Goal: Book appointment/travel/reservation

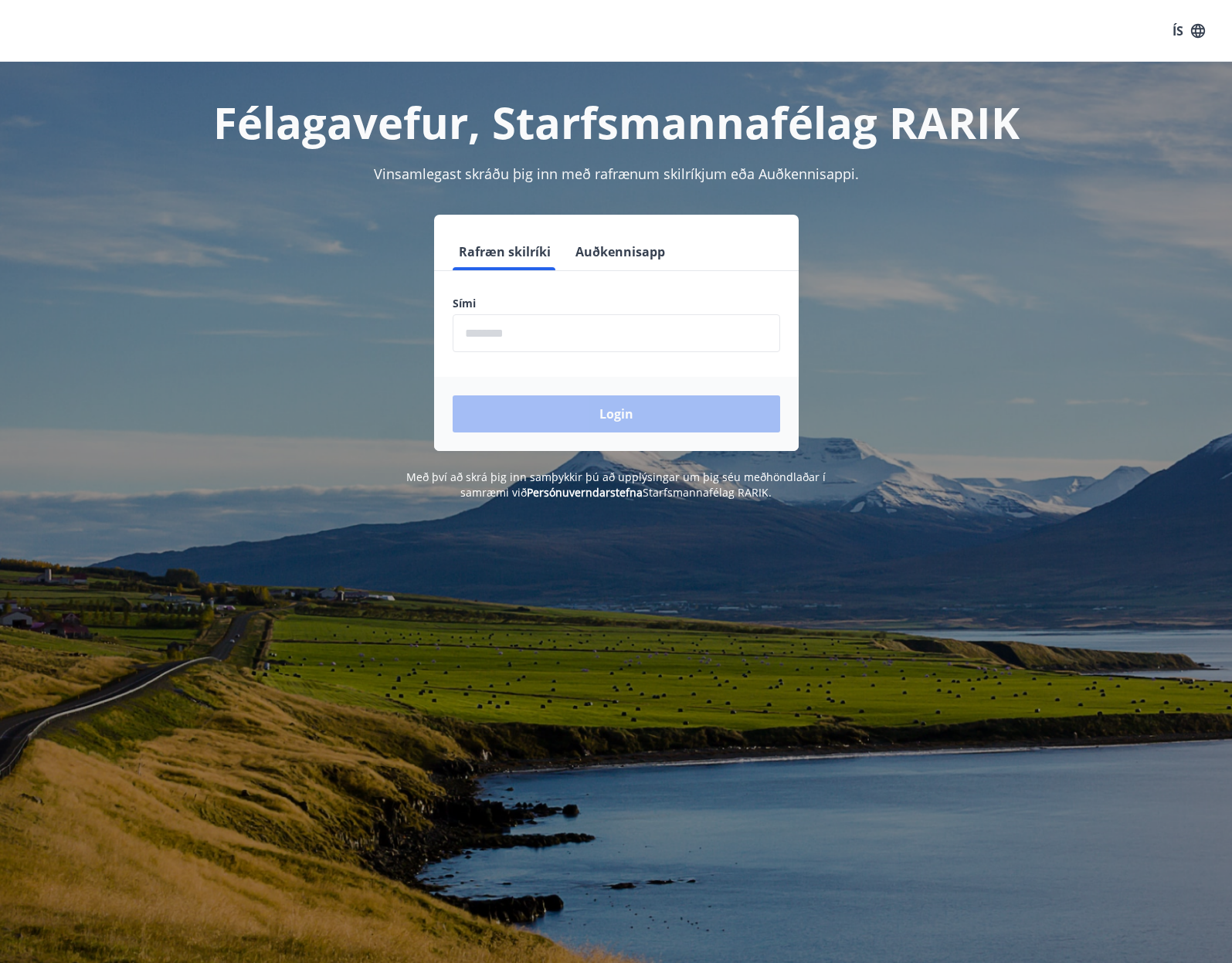
click at [531, 332] on input "phone" at bounding box center [616, 334] width 327 height 38
type input "********"
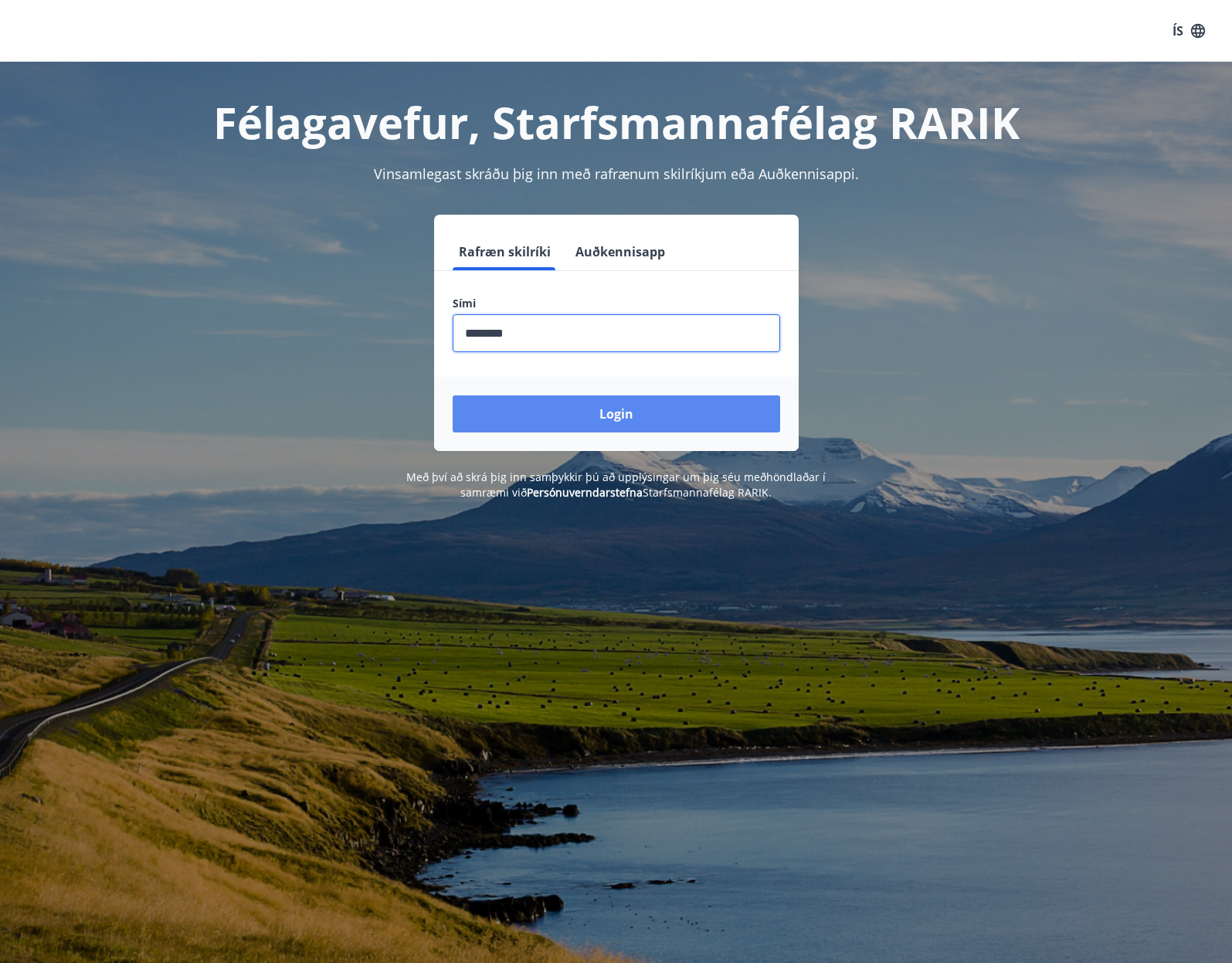
click at [558, 421] on button "Login" at bounding box center [616, 414] width 327 height 37
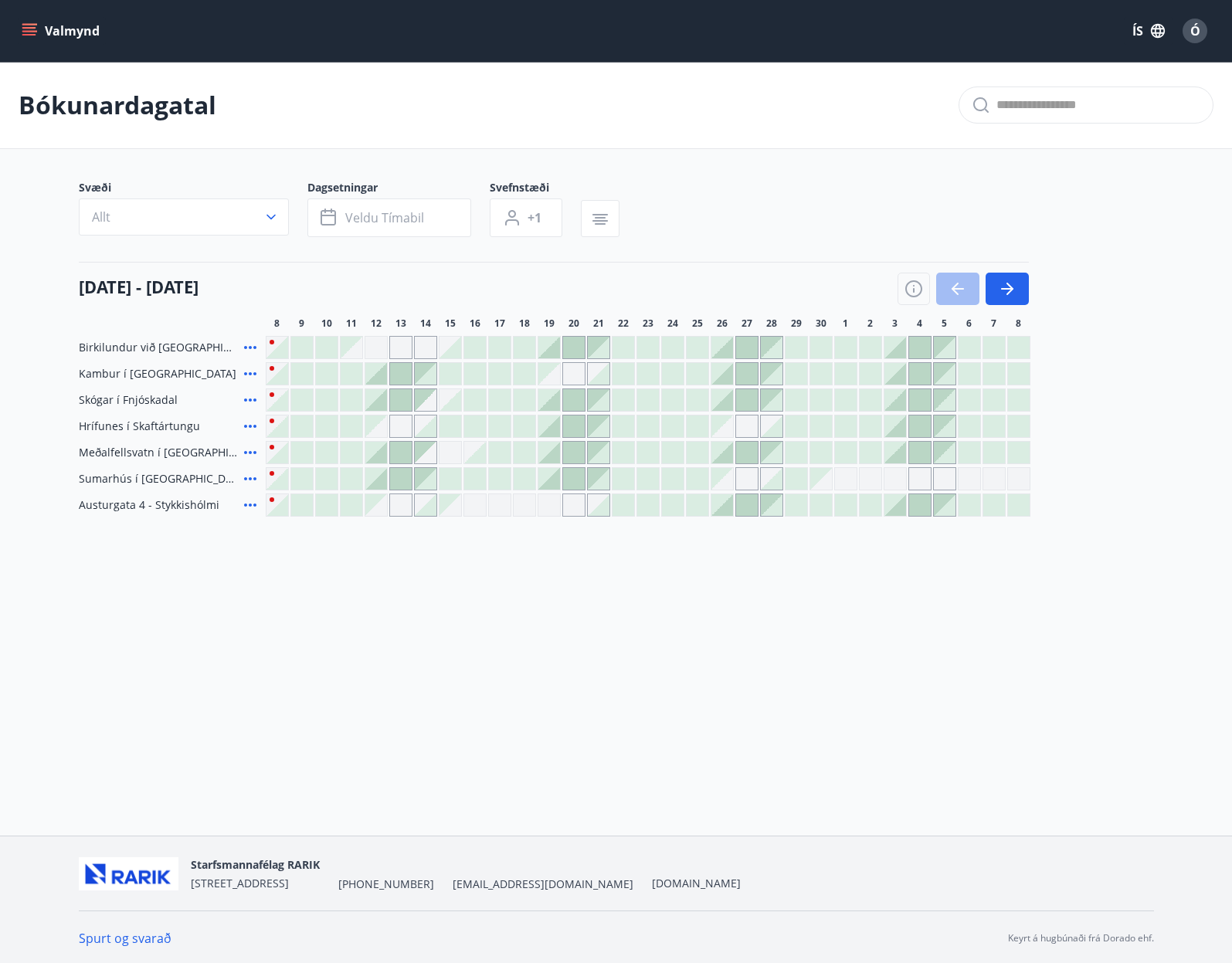
click at [541, 650] on div "Valmynd ÍS Ó Bókunardagatal Svæði Allt Dagsetningar Veldu tímabil Svefnstæði +1…" at bounding box center [616, 417] width 1232 height 836
click at [953, 286] on div at bounding box center [963, 289] width 131 height 32
click at [953, 287] on div at bounding box center [963, 289] width 131 height 32
click at [1010, 291] on icon "button" at bounding box center [1010, 288] width 7 height 12
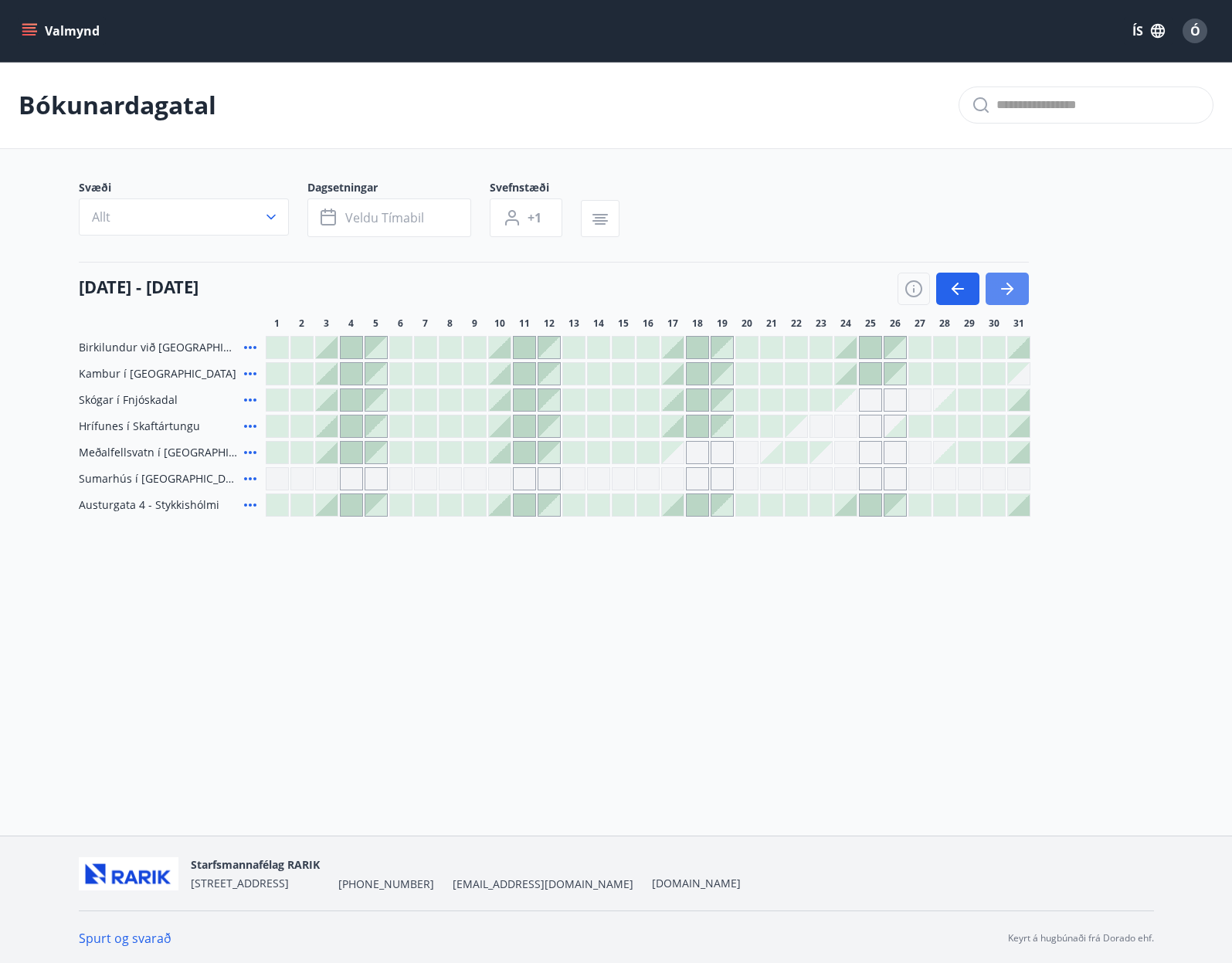
click at [1011, 291] on icon "button" at bounding box center [1007, 288] width 18 height 18
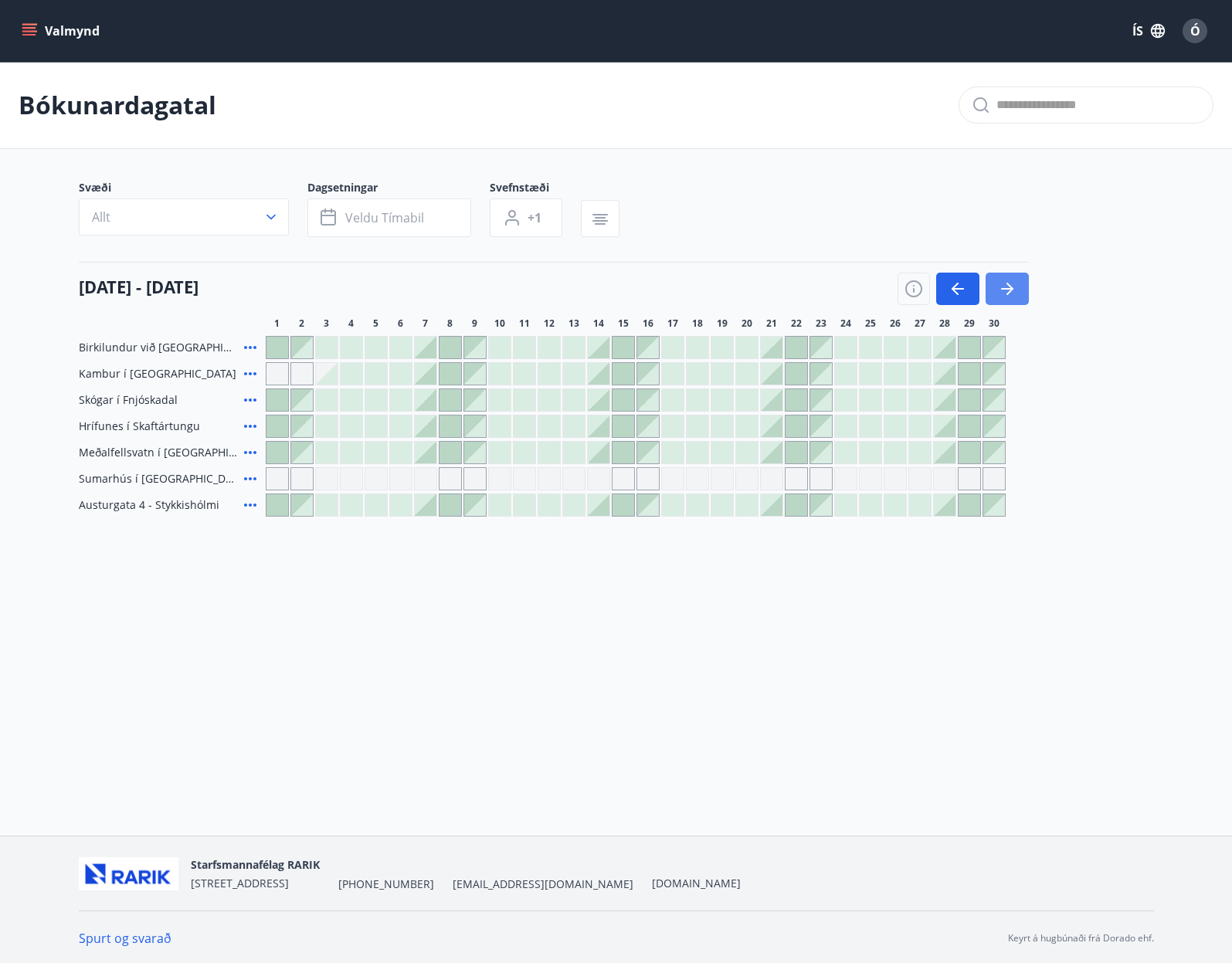
click at [1014, 288] on icon "button" at bounding box center [1007, 288] width 18 height 18
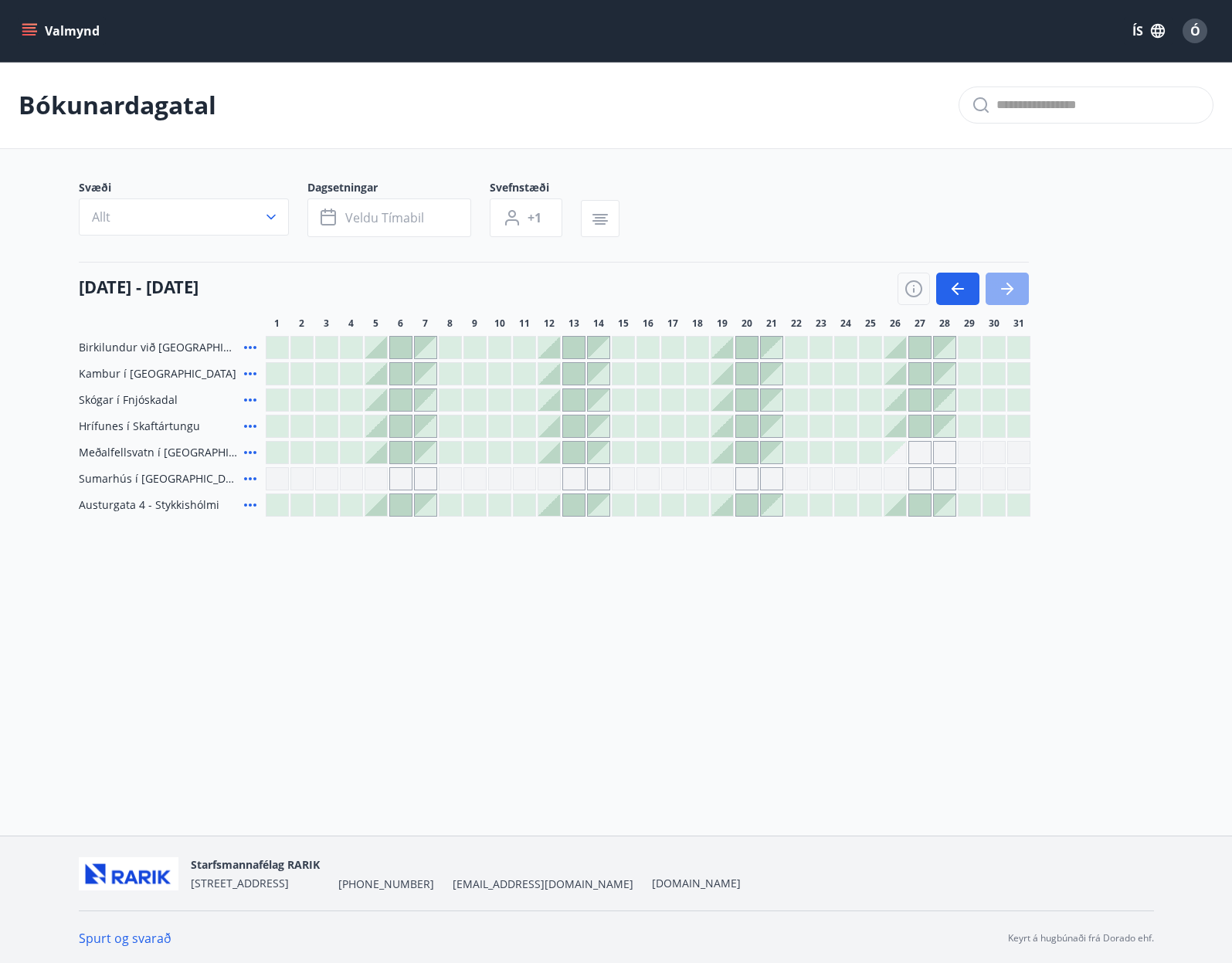
click at [1010, 288] on icon "button" at bounding box center [1007, 288] width 18 height 18
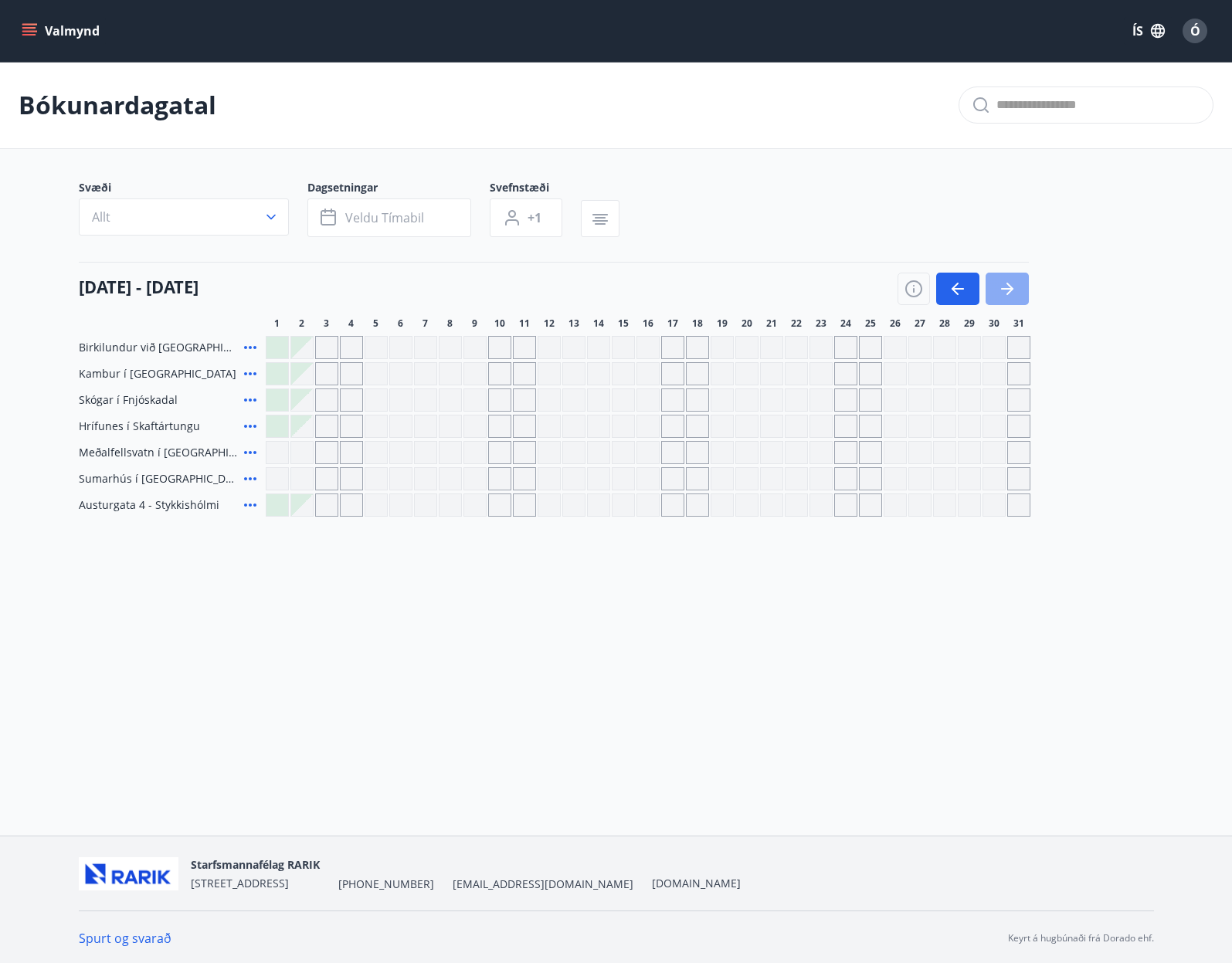
click at [1010, 288] on icon "button" at bounding box center [1007, 289] width 12 height 2
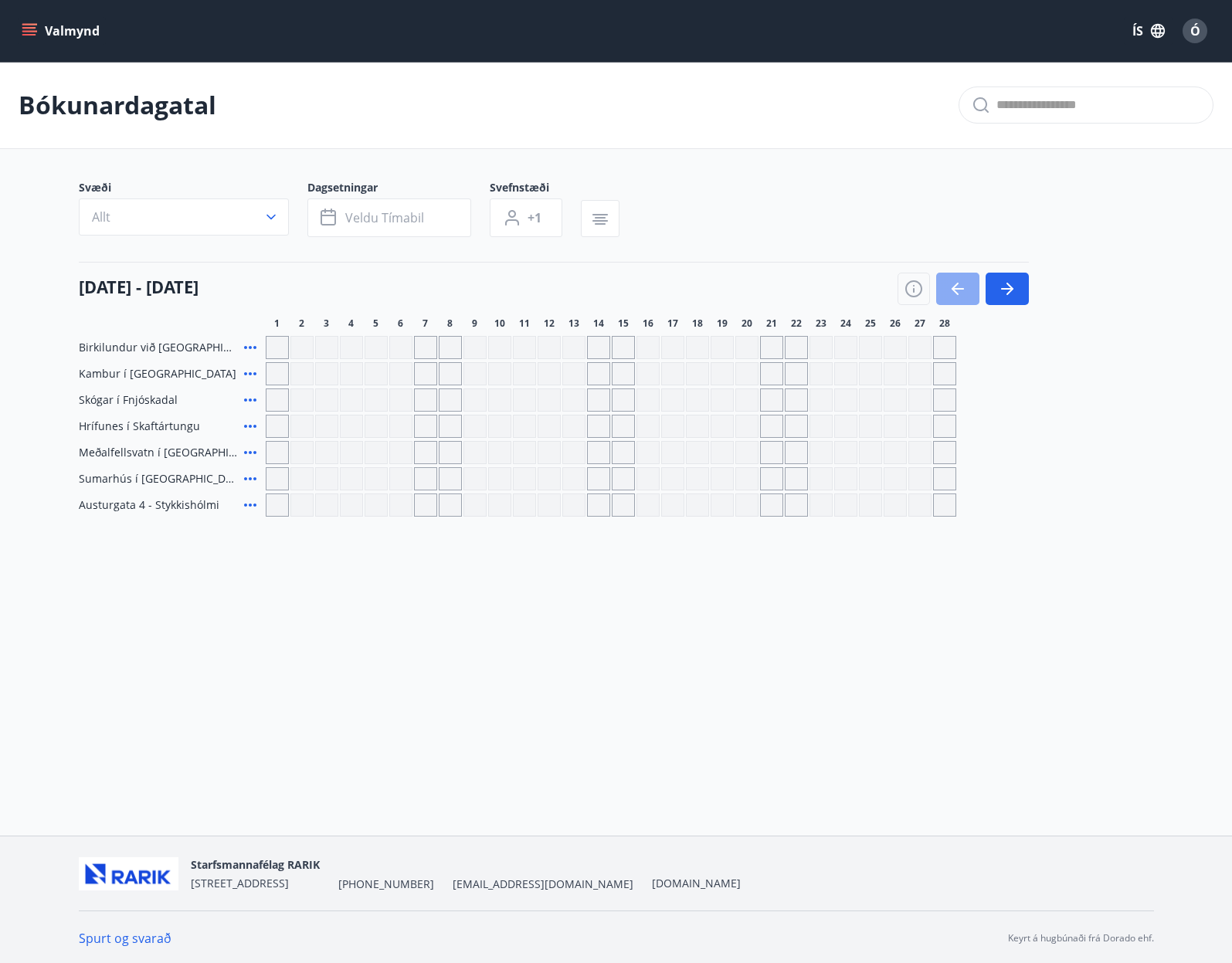
click at [954, 285] on icon "button" at bounding box center [957, 288] width 18 height 18
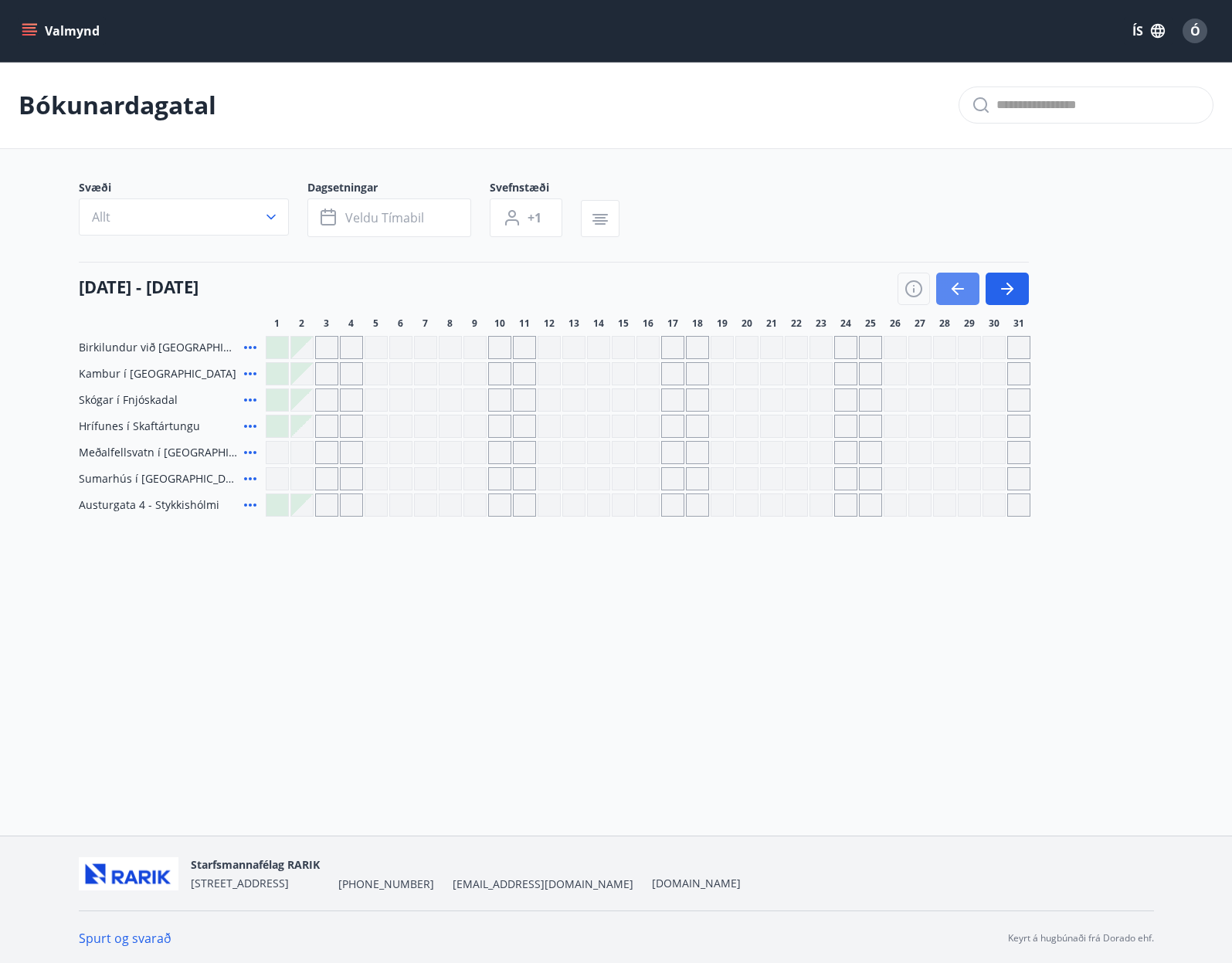
click at [945, 290] on button "button" at bounding box center [957, 289] width 43 height 32
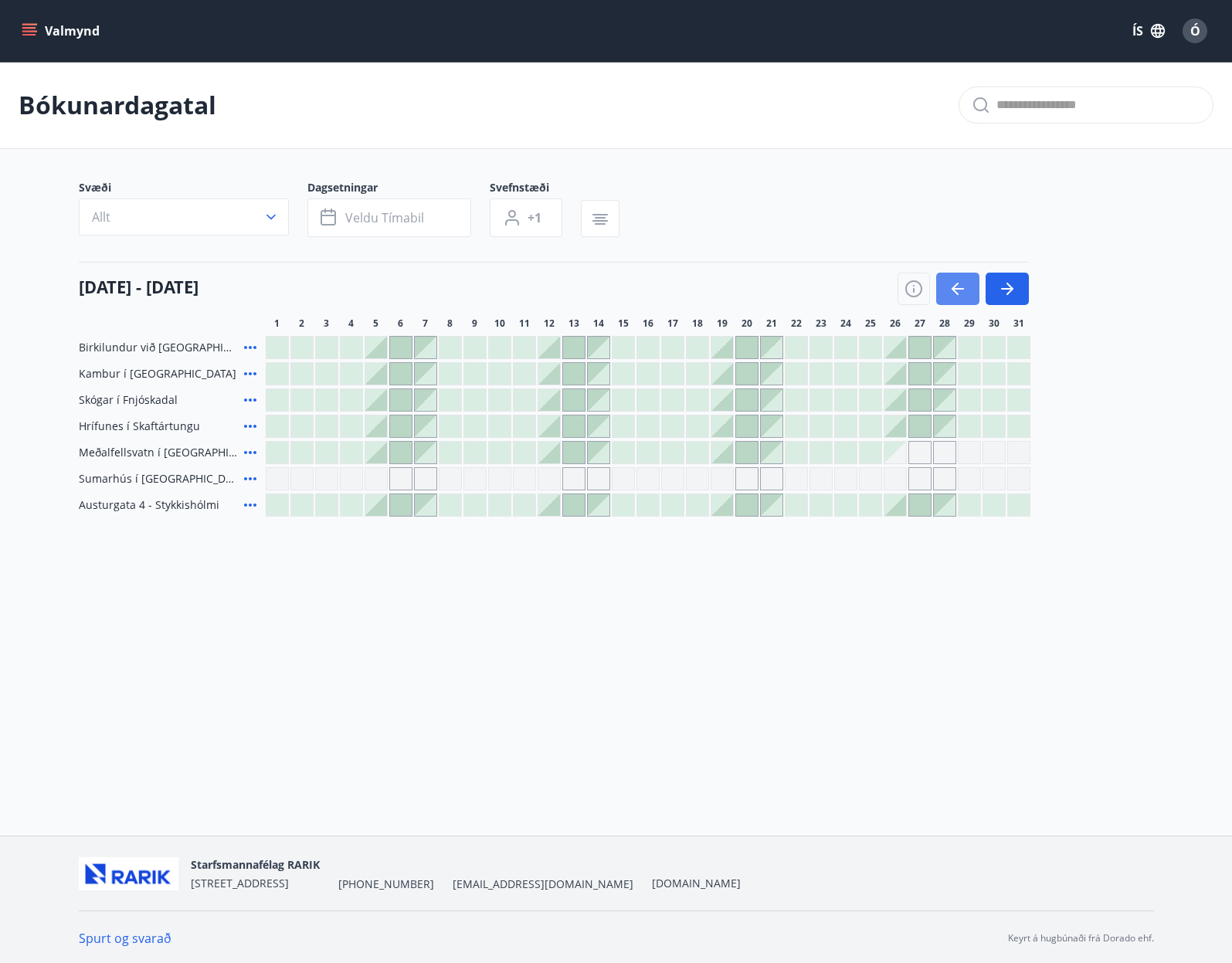
click at [945, 290] on button "button" at bounding box center [957, 289] width 43 height 32
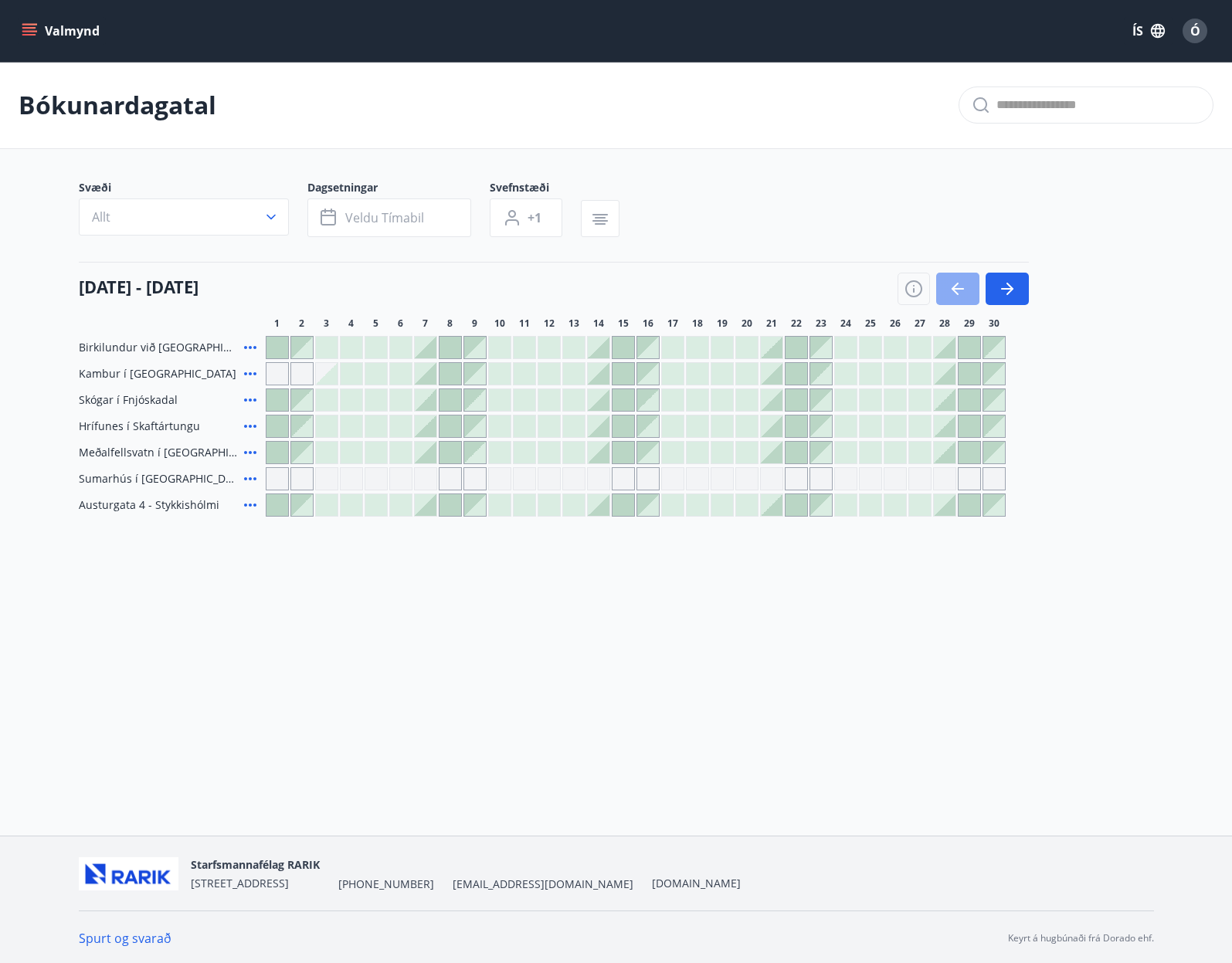
click at [954, 285] on icon "button" at bounding box center [957, 288] width 18 height 18
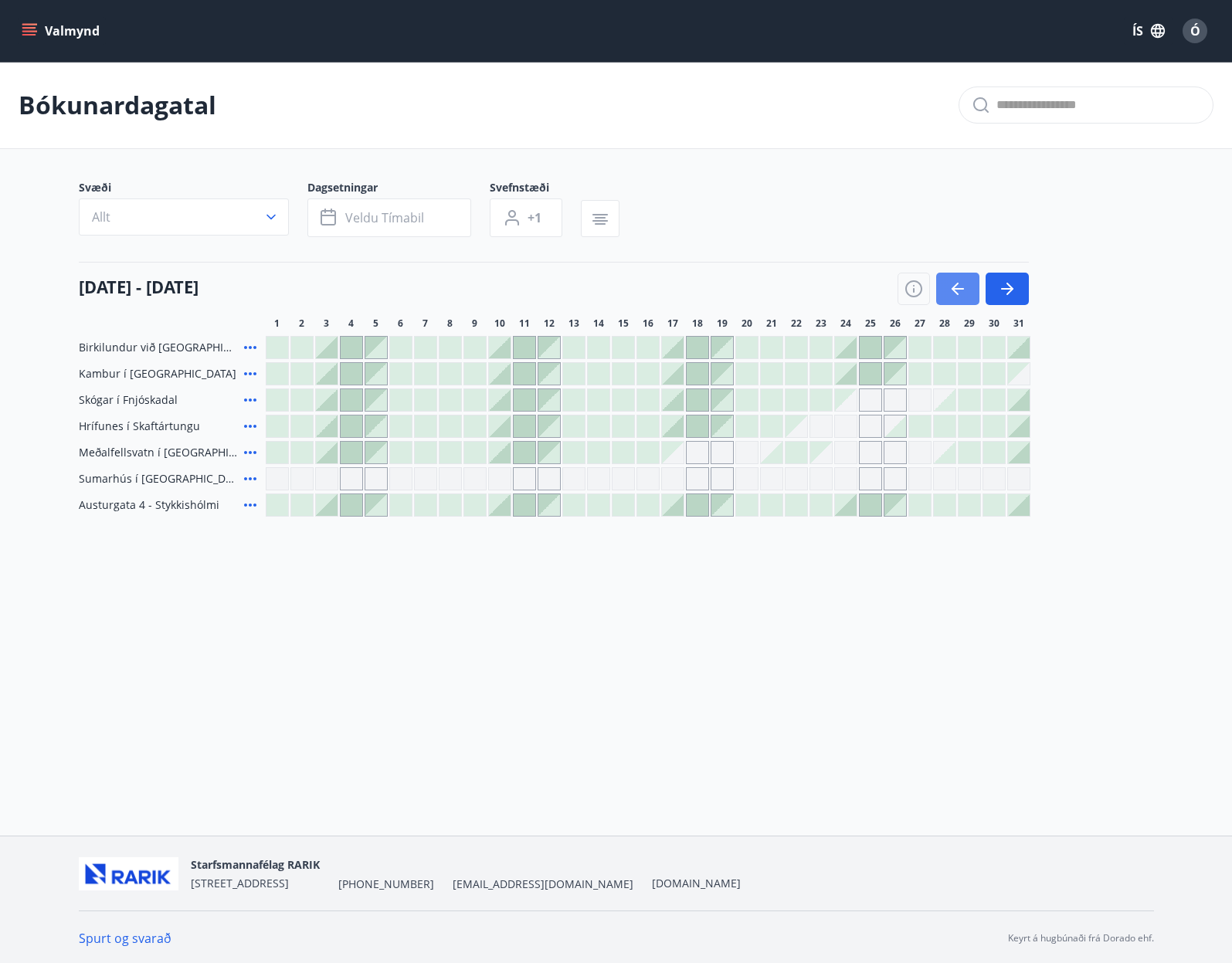
click at [954, 285] on icon "button" at bounding box center [957, 288] width 18 height 18
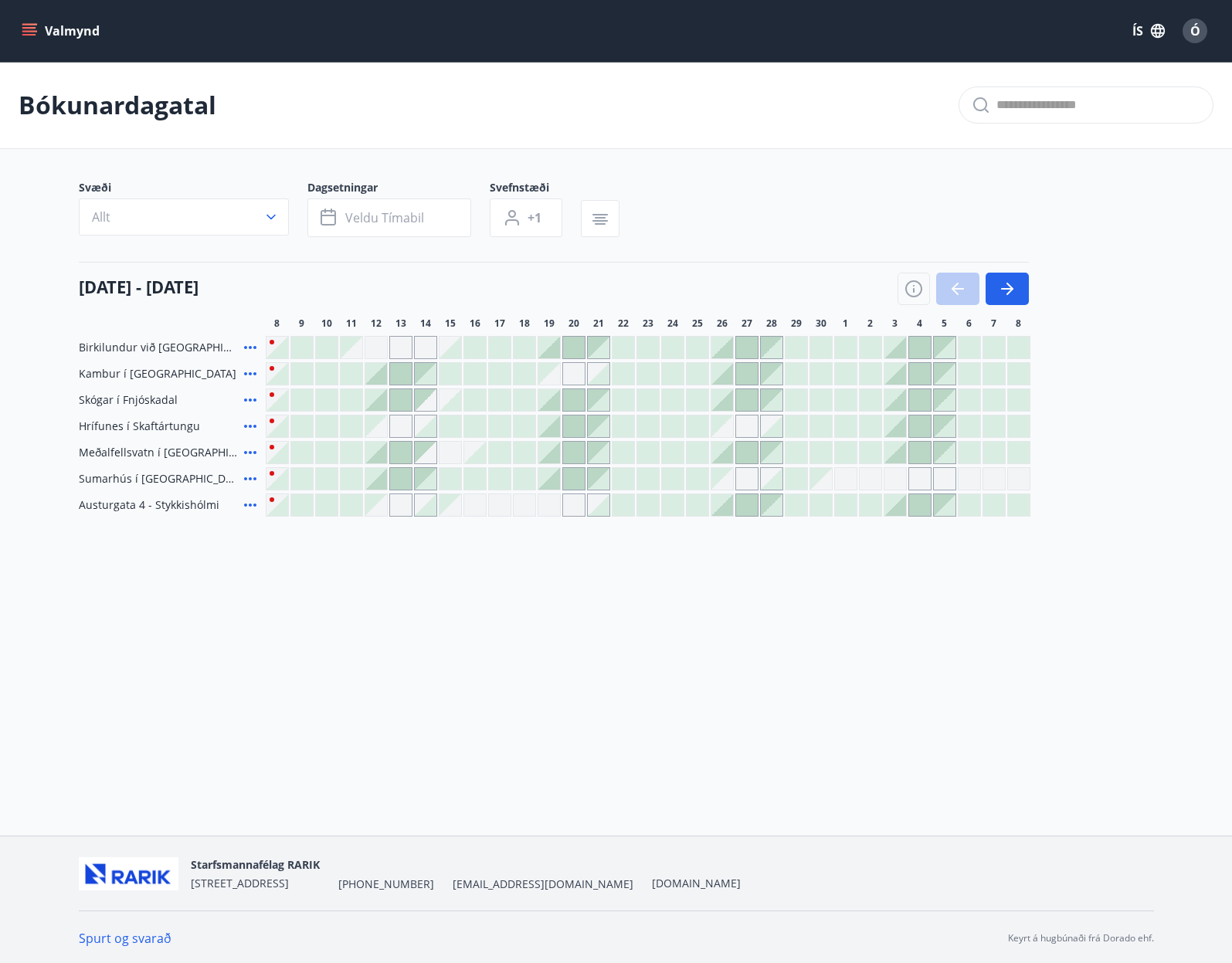
click at [954, 285] on div at bounding box center [963, 289] width 131 height 32
click at [1009, 285] on icon "button" at bounding box center [1010, 288] width 7 height 12
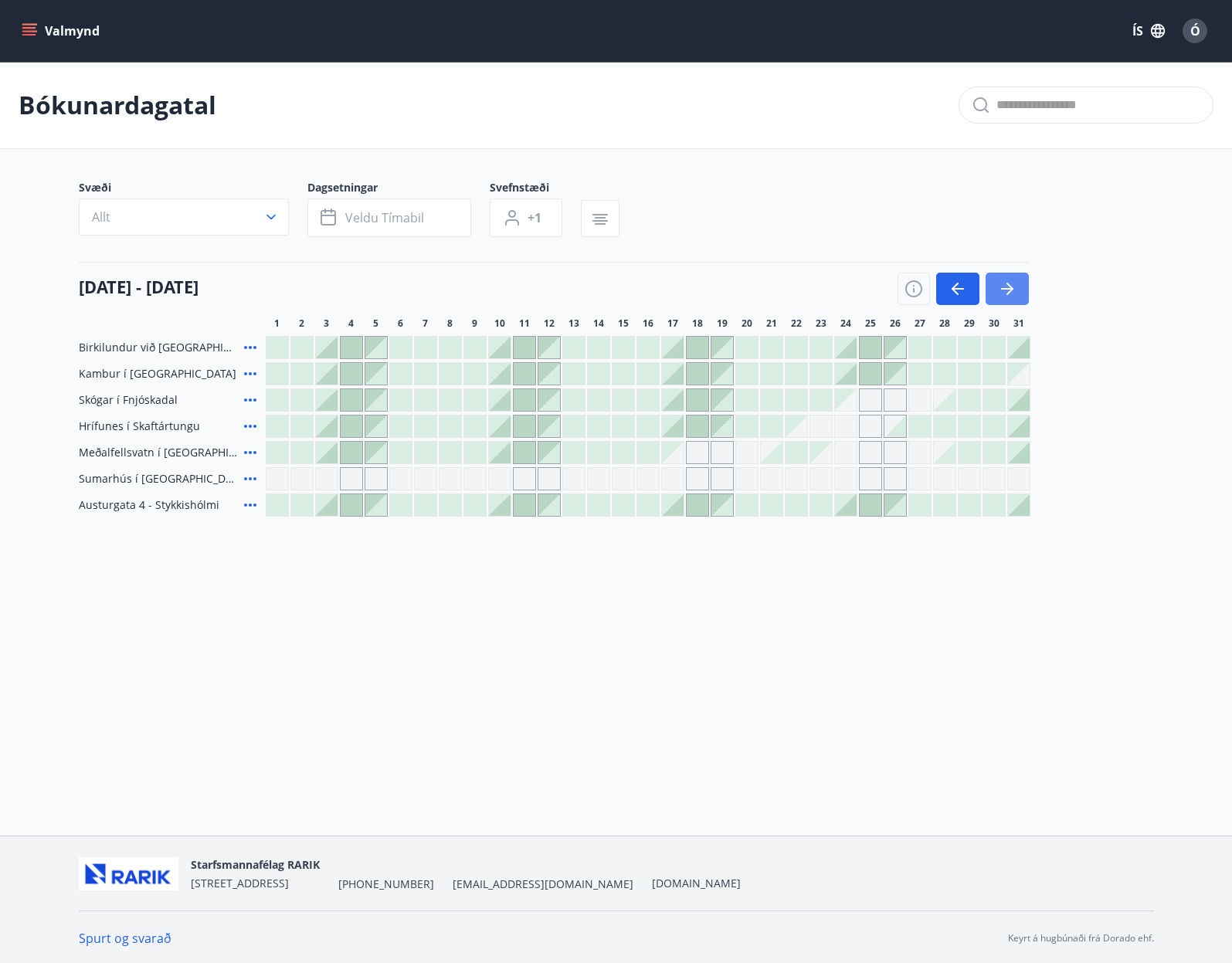
click at [1015, 279] on icon "button" at bounding box center [1007, 288] width 18 height 18
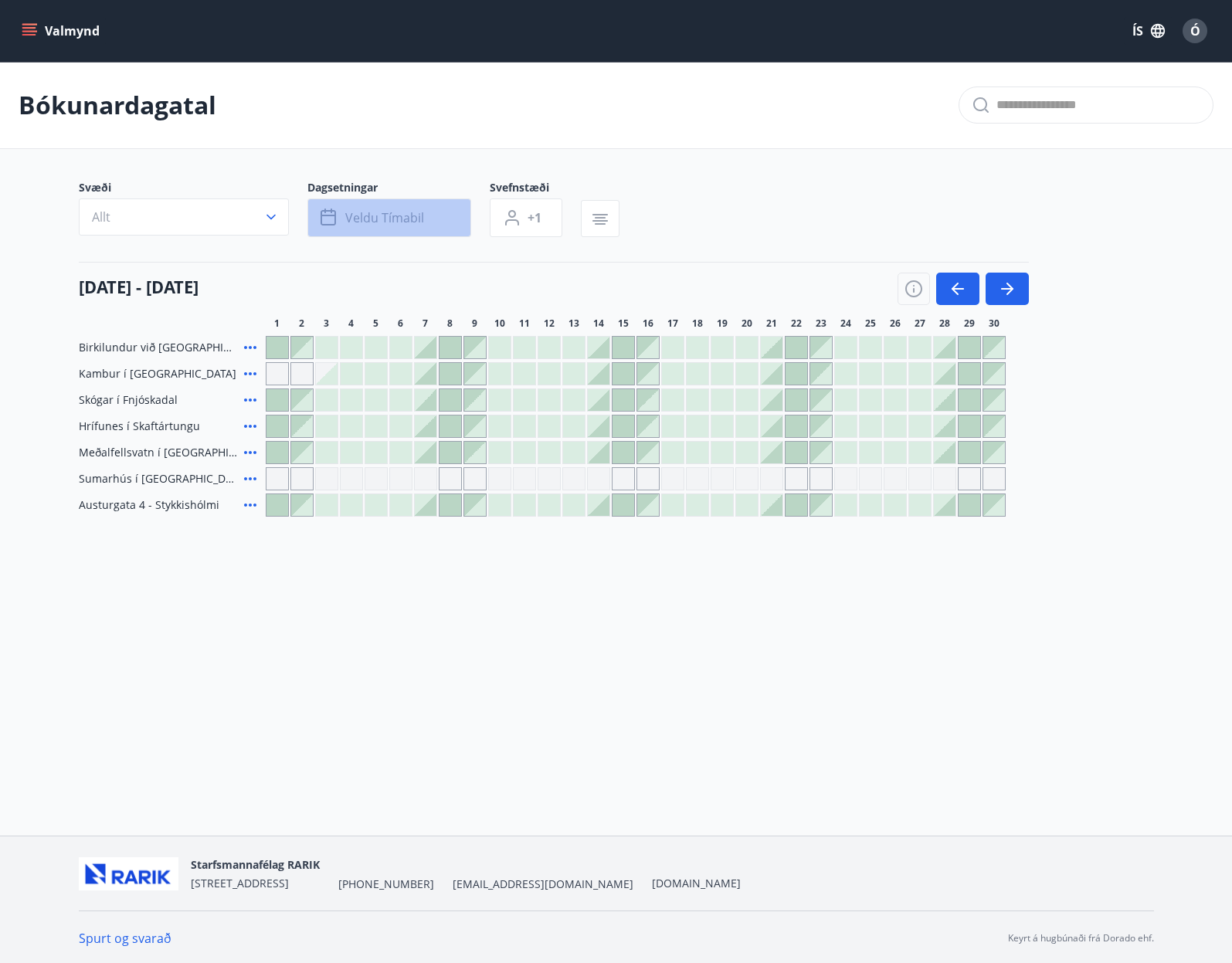
click at [356, 218] on span "Veldu tímabil" at bounding box center [384, 218] width 79 height 17
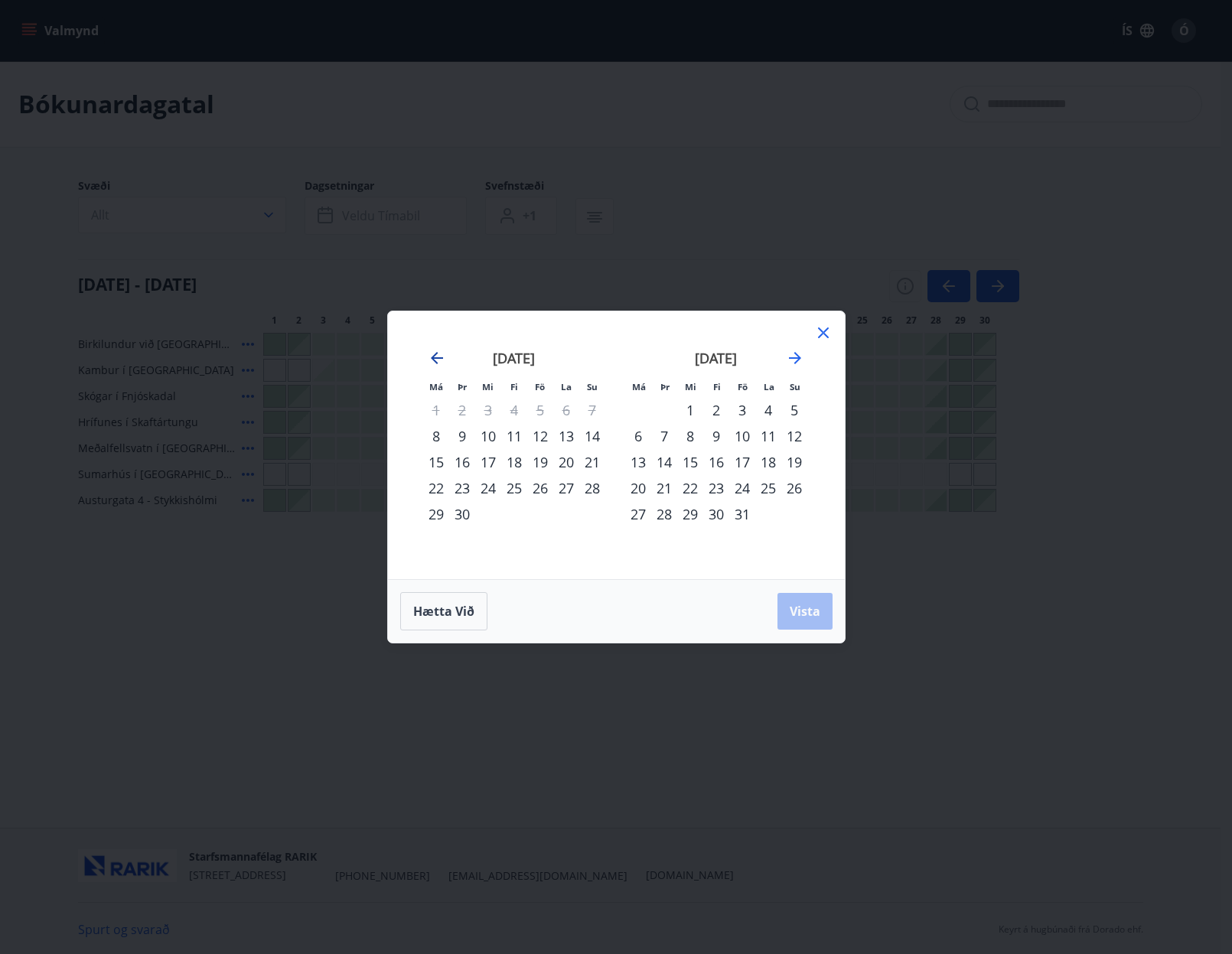
click at [438, 353] on icon "Move backward to switch to the previous month." at bounding box center [436, 357] width 18 height 18
click at [463, 404] on div "1" at bounding box center [462, 411] width 26 height 26
click at [819, 331] on icon at bounding box center [822, 332] width 18 height 18
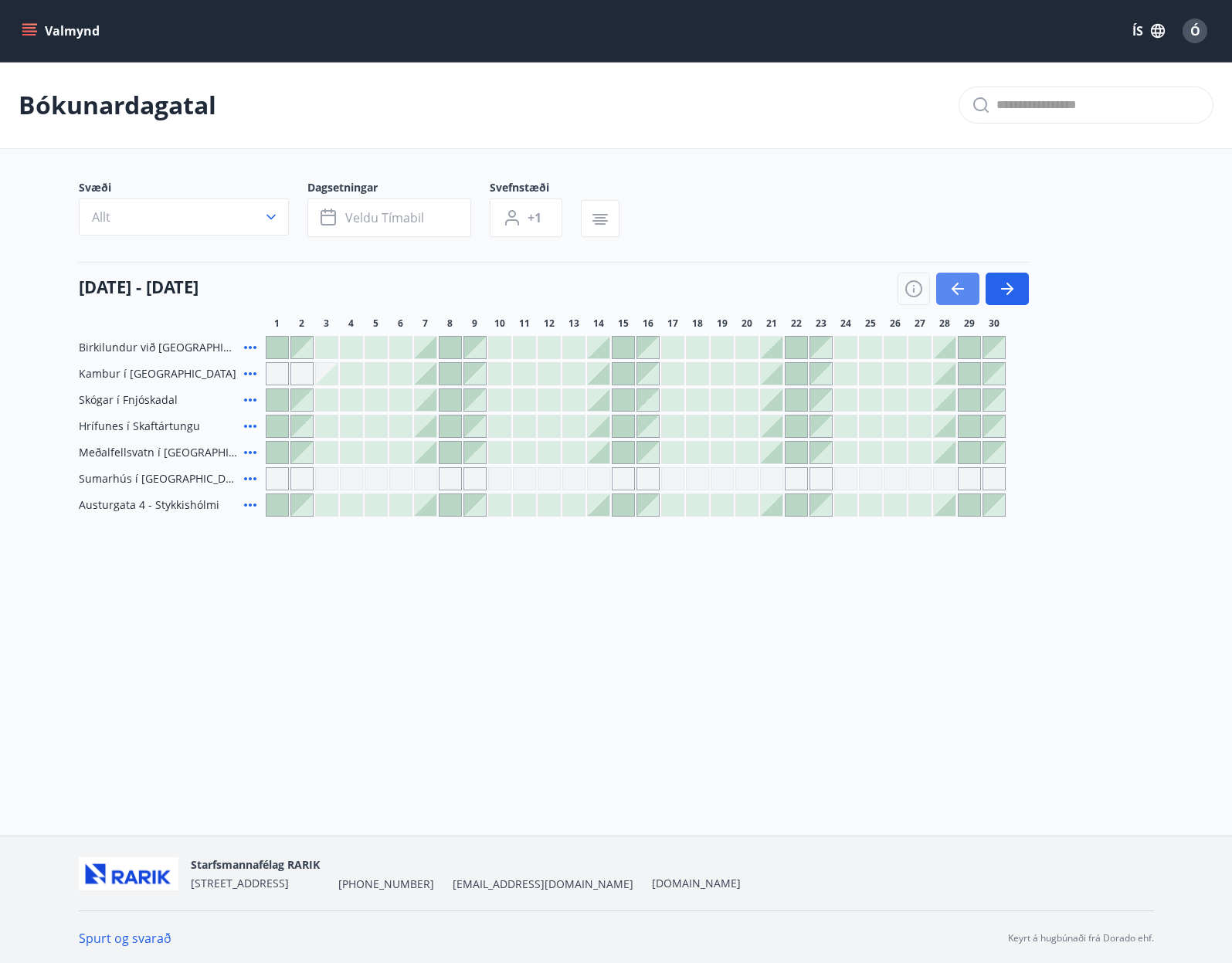
click at [958, 287] on icon "button" at bounding box center [957, 288] width 18 height 18
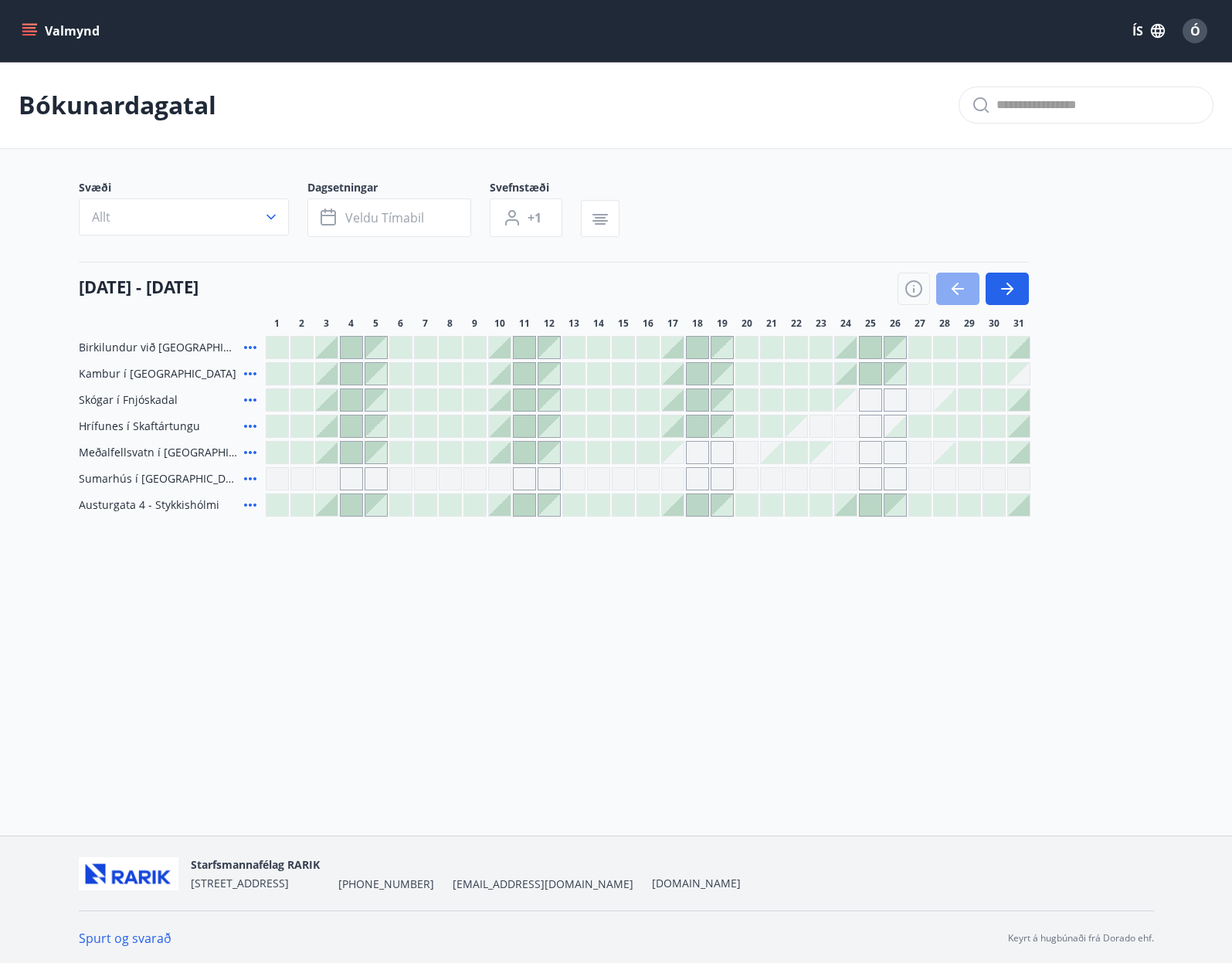
click at [966, 286] on icon "button" at bounding box center [957, 288] width 18 height 18
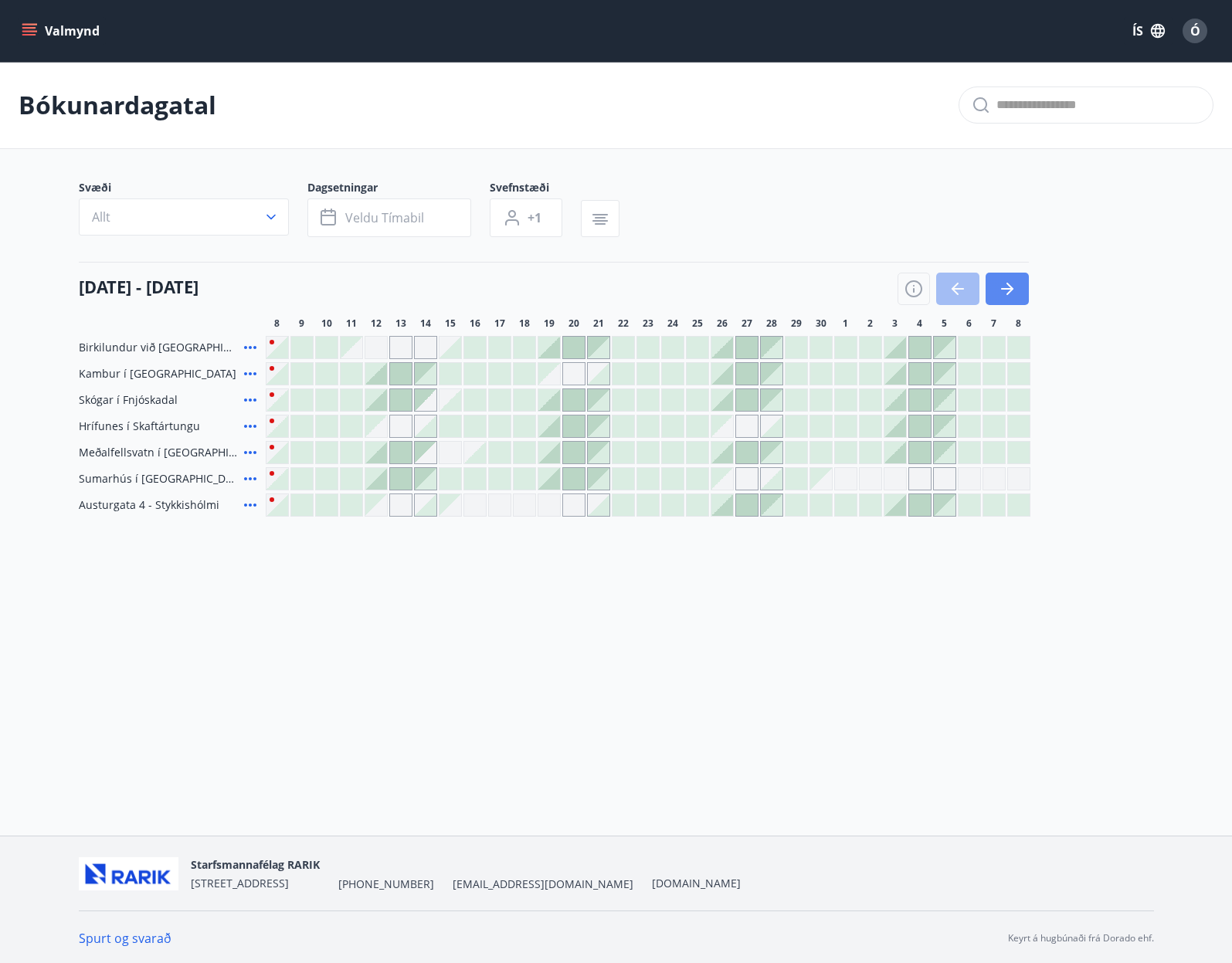
click at [1015, 289] on icon "button" at bounding box center [1007, 288] width 18 height 18
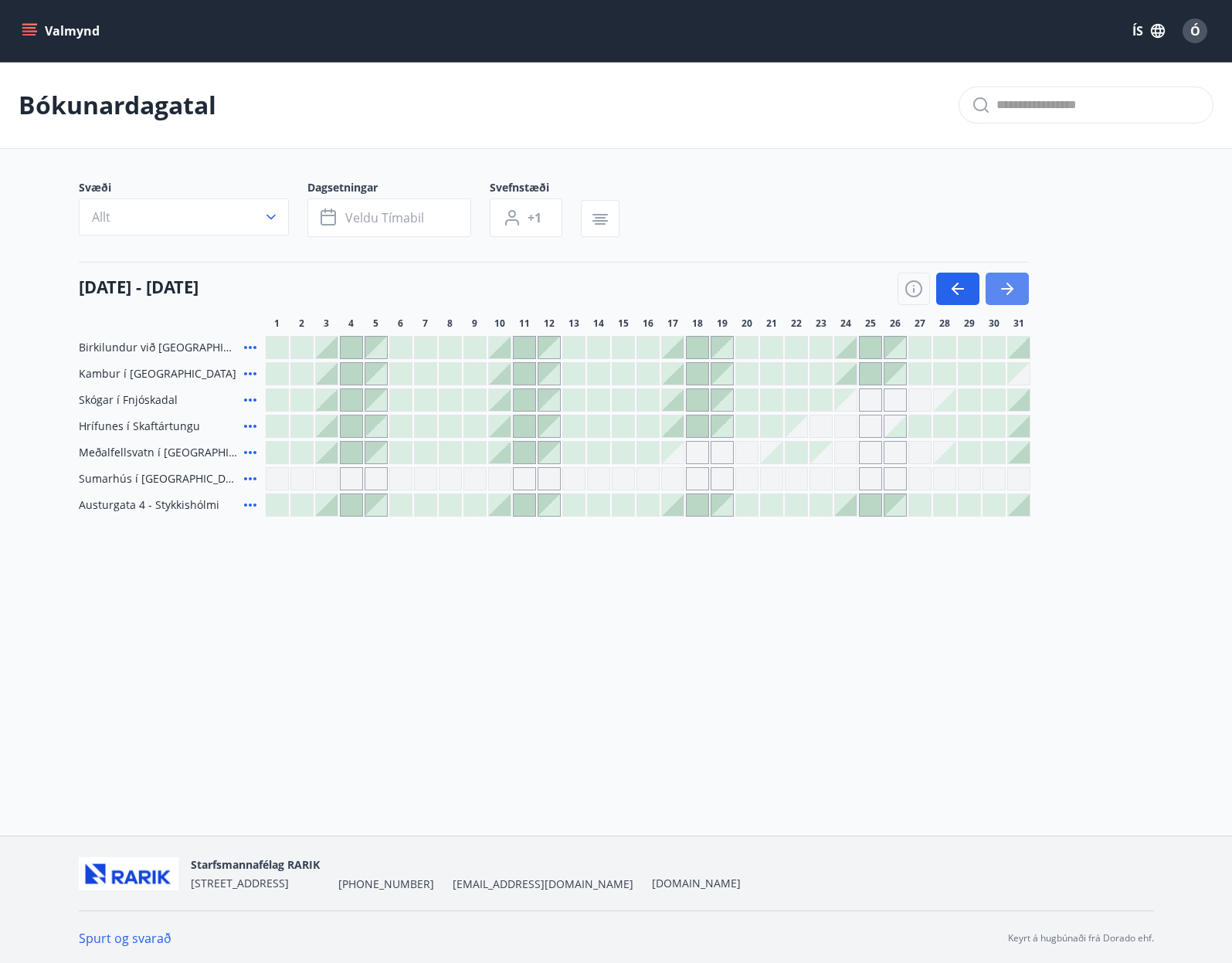
click at [1013, 287] on icon "button" at bounding box center [1007, 288] width 18 height 18
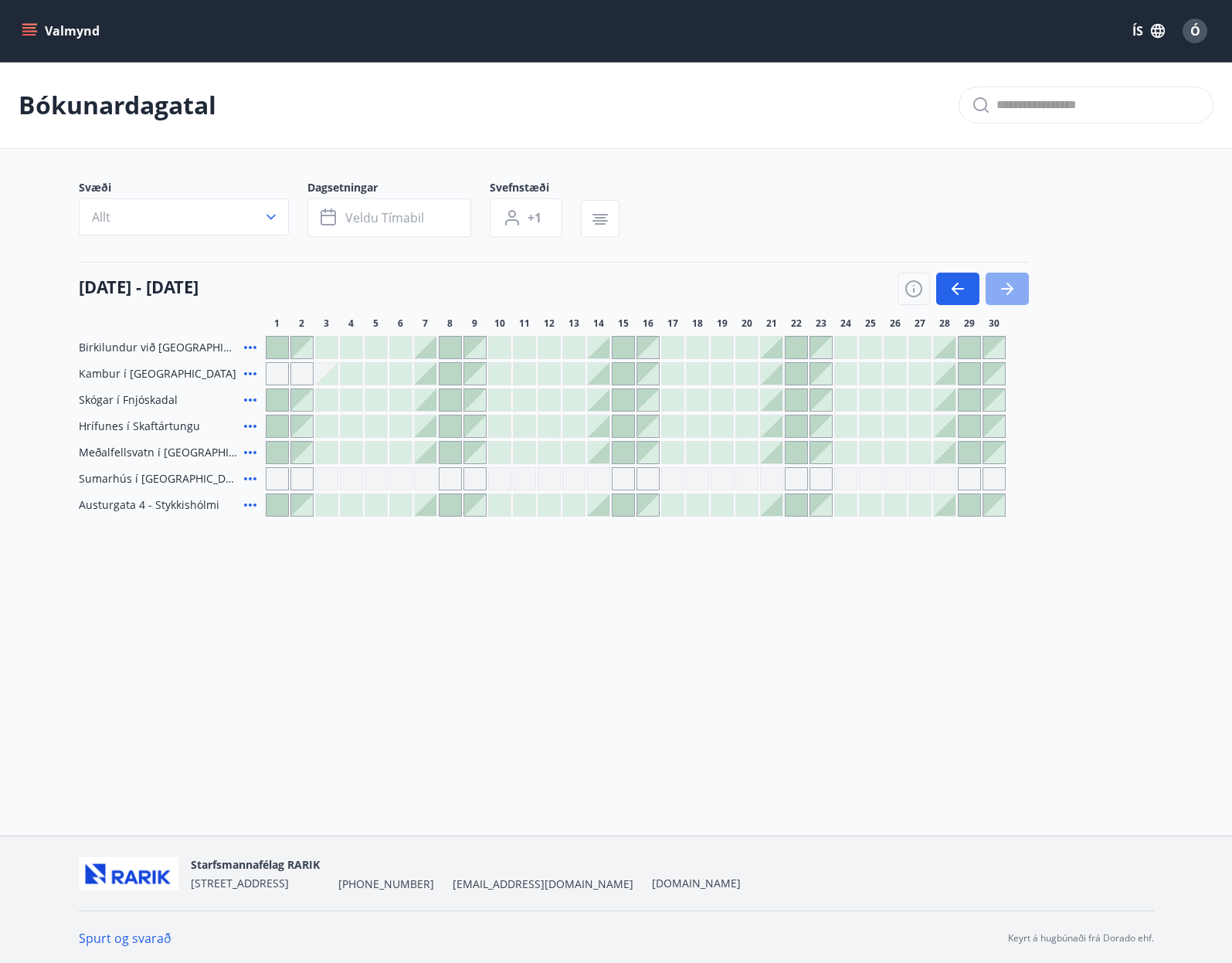
click at [1007, 285] on icon "button" at bounding box center [1007, 288] width 18 height 18
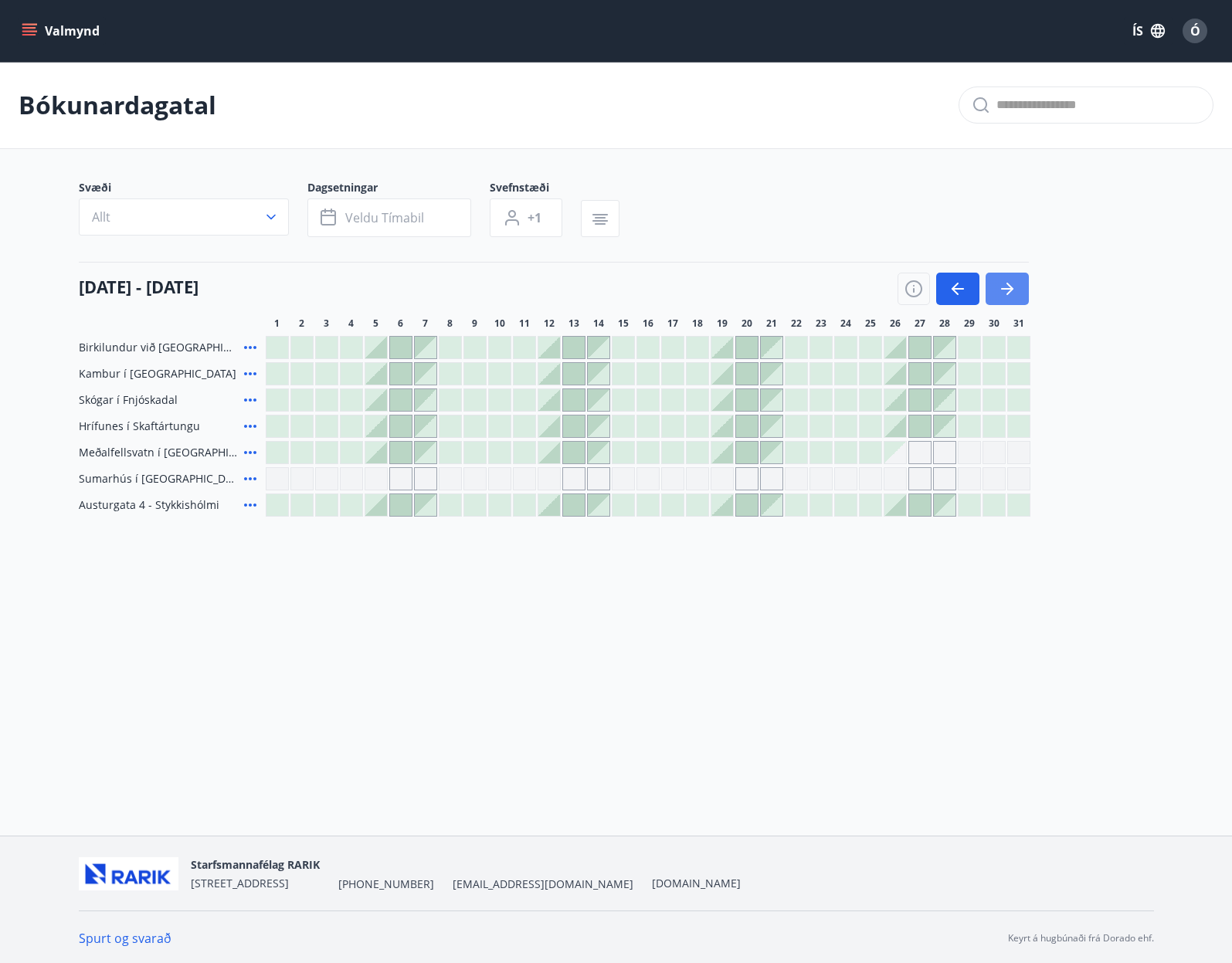
click at [1005, 290] on icon "button" at bounding box center [1007, 289] width 12 height 2
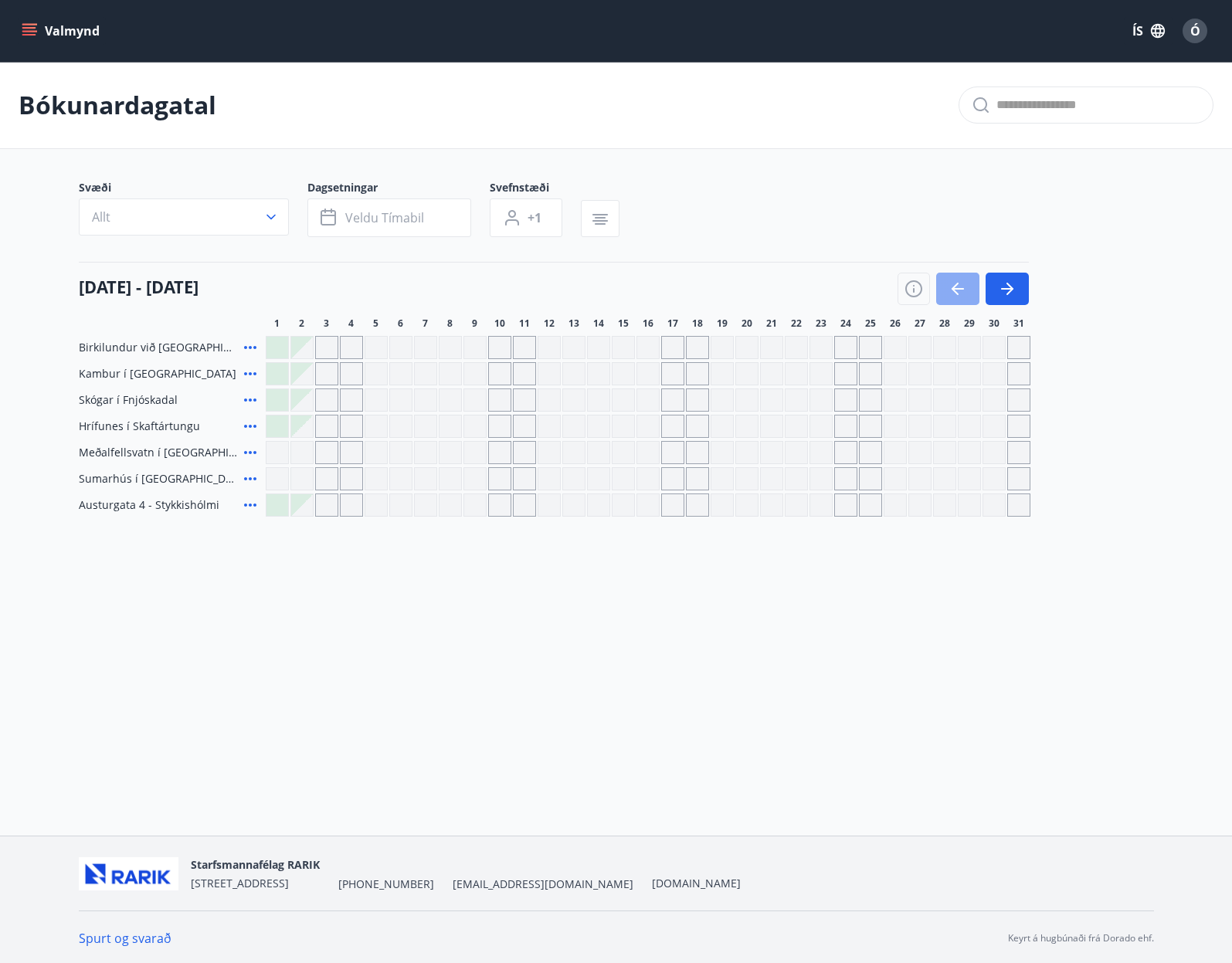
click at [950, 282] on icon "button" at bounding box center [957, 288] width 18 height 18
click at [950, 284] on icon "button" at bounding box center [957, 288] width 18 height 18
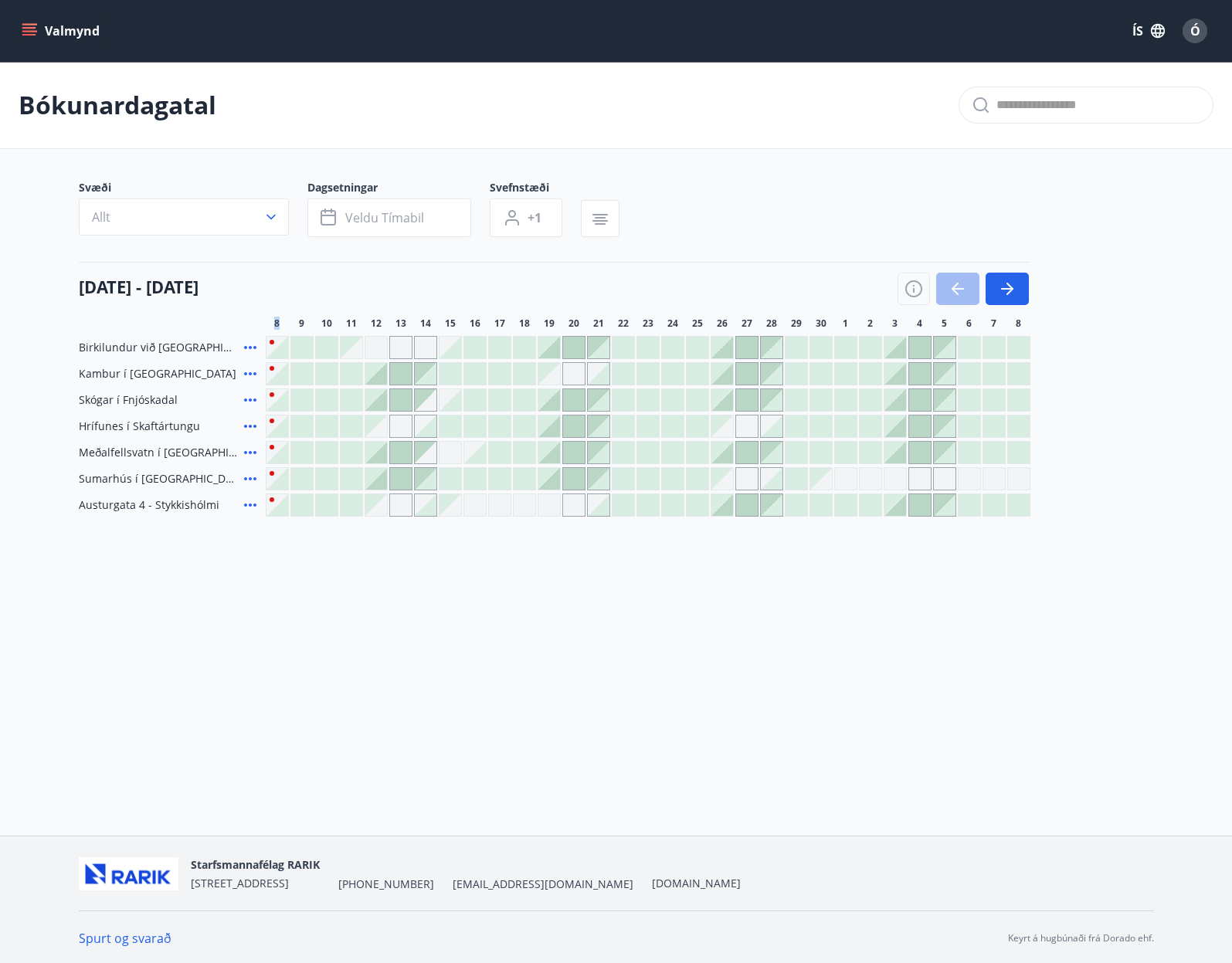
click at [953, 278] on div at bounding box center [963, 289] width 131 height 32
